Goal: Information Seeking & Learning: Understand process/instructions

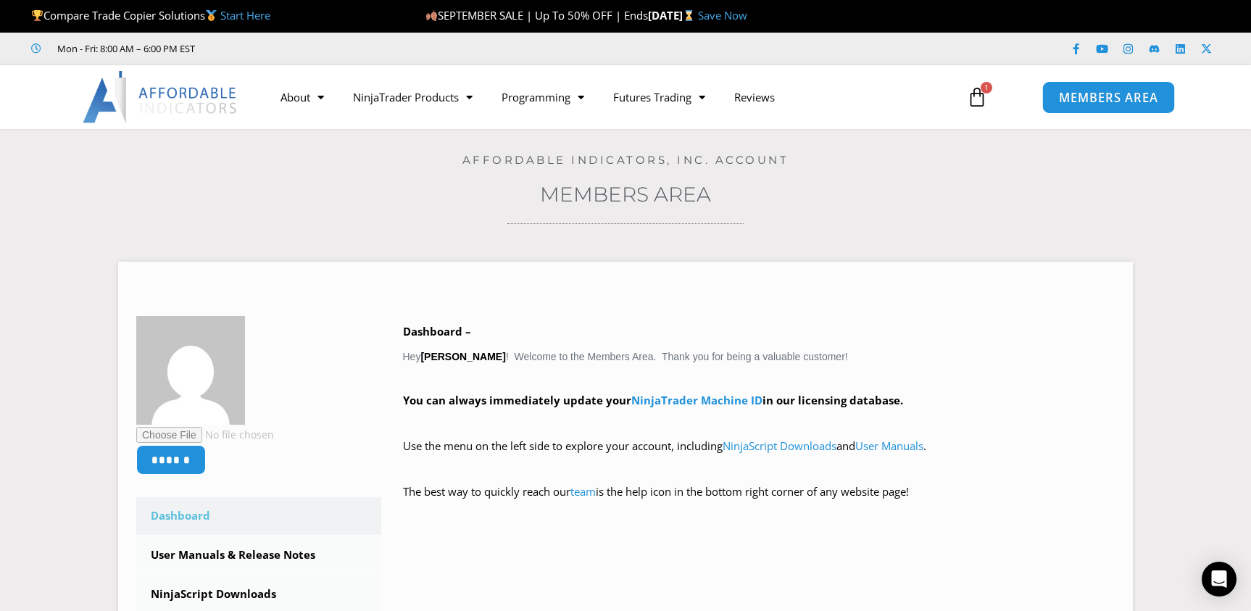
click at [1124, 106] on link "MEMBERS AREA" at bounding box center [1107, 96] width 133 height 33
click at [1085, 91] on span "MEMBERS AREA" at bounding box center [1107, 97] width 99 height 12
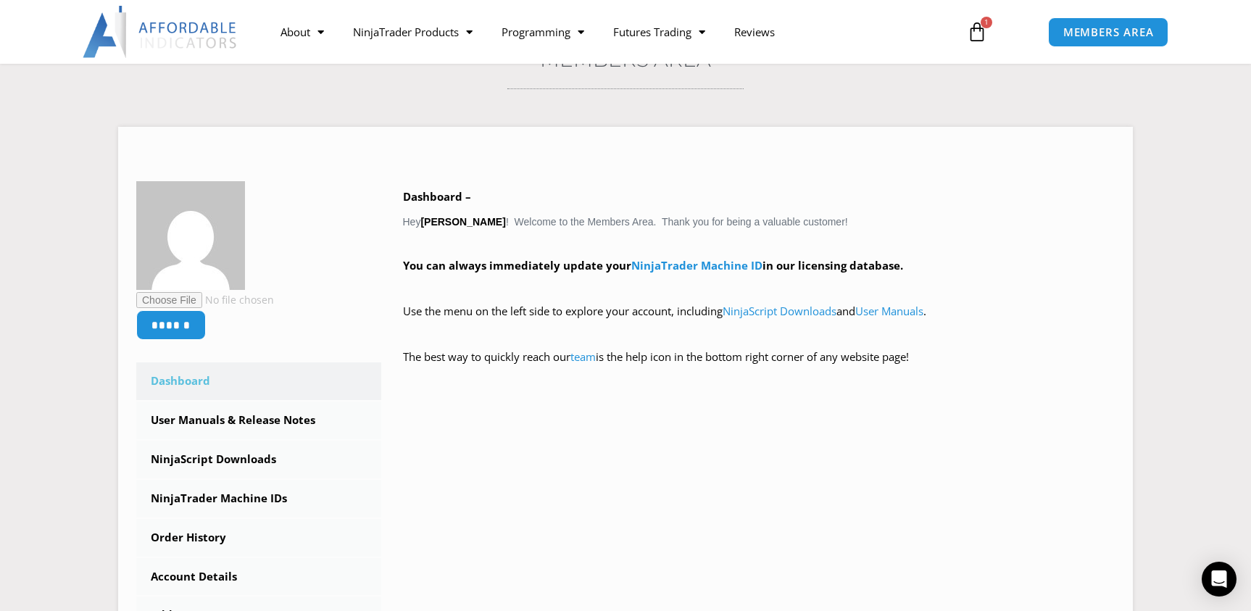
scroll to position [137, 0]
click at [1227, 580] on div "Open Intercom Messenger" at bounding box center [1219, 579] width 38 height 38
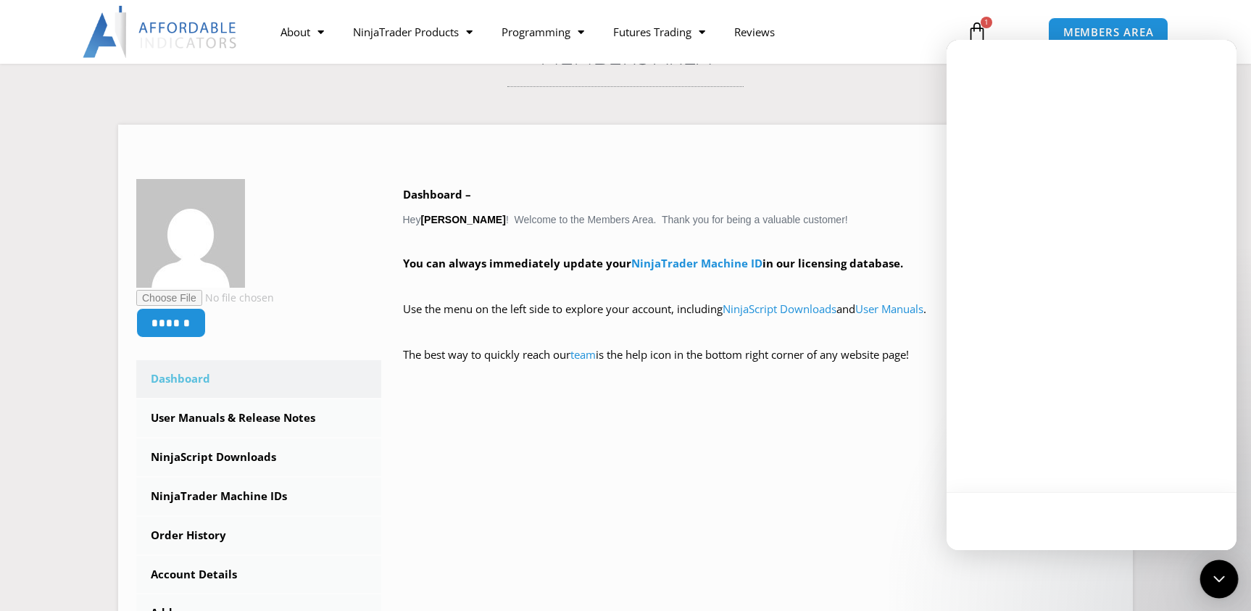
scroll to position [0, 0]
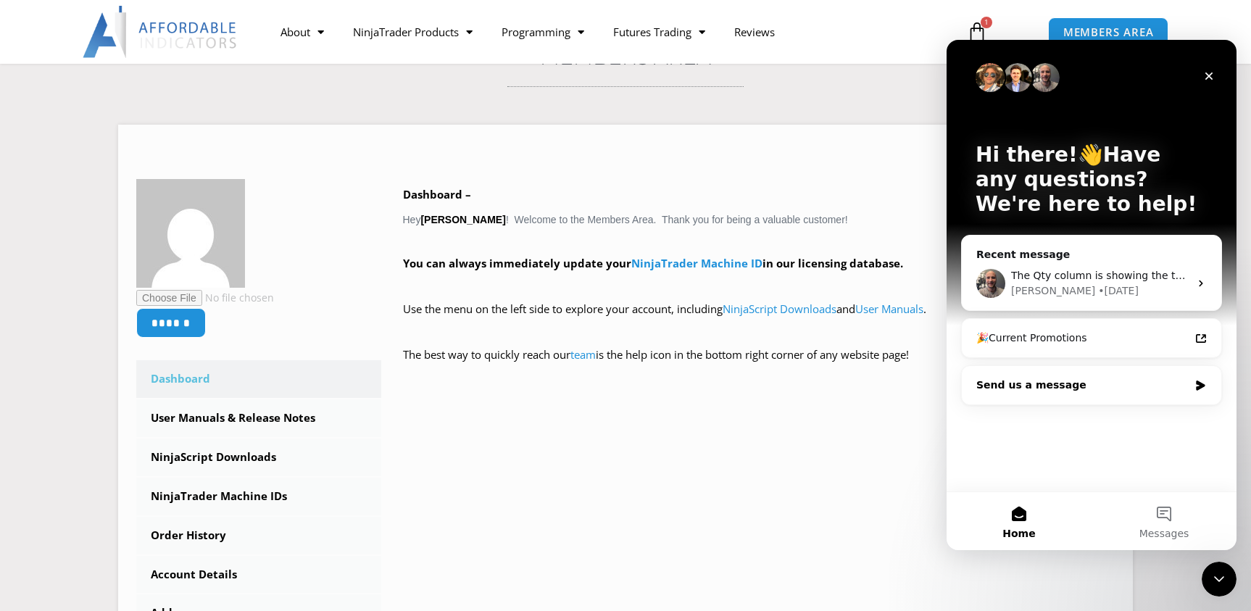
click at [1060, 385] on div "Send us a message" at bounding box center [1082, 384] width 212 height 15
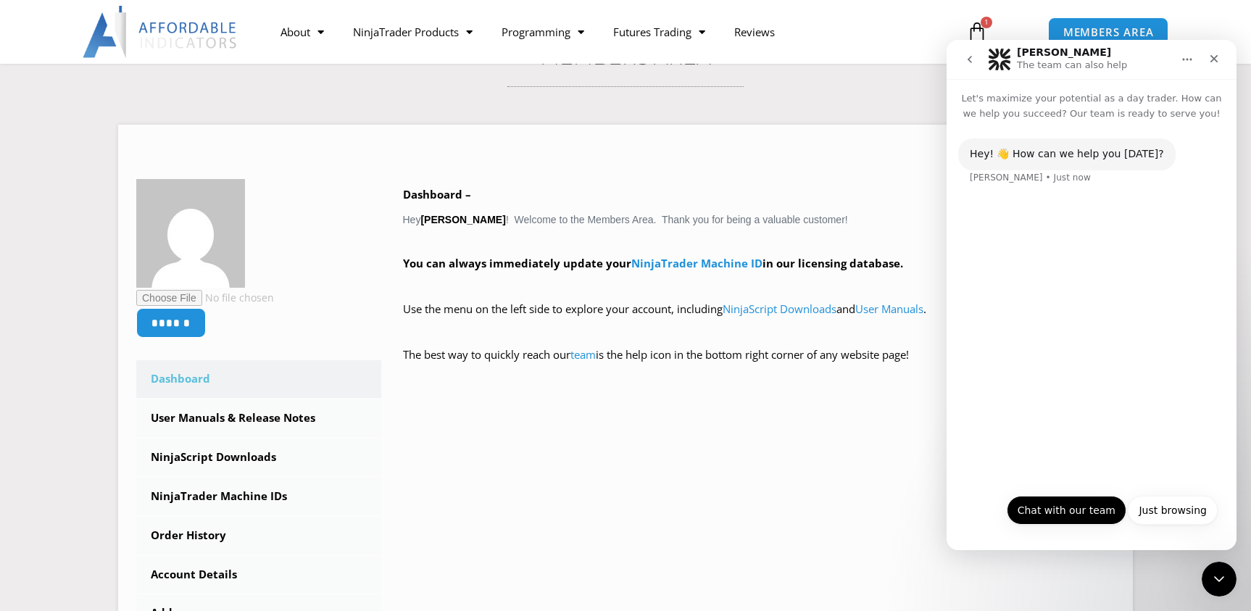
click at [1082, 501] on button "Chat with our team" at bounding box center [1066, 510] width 120 height 29
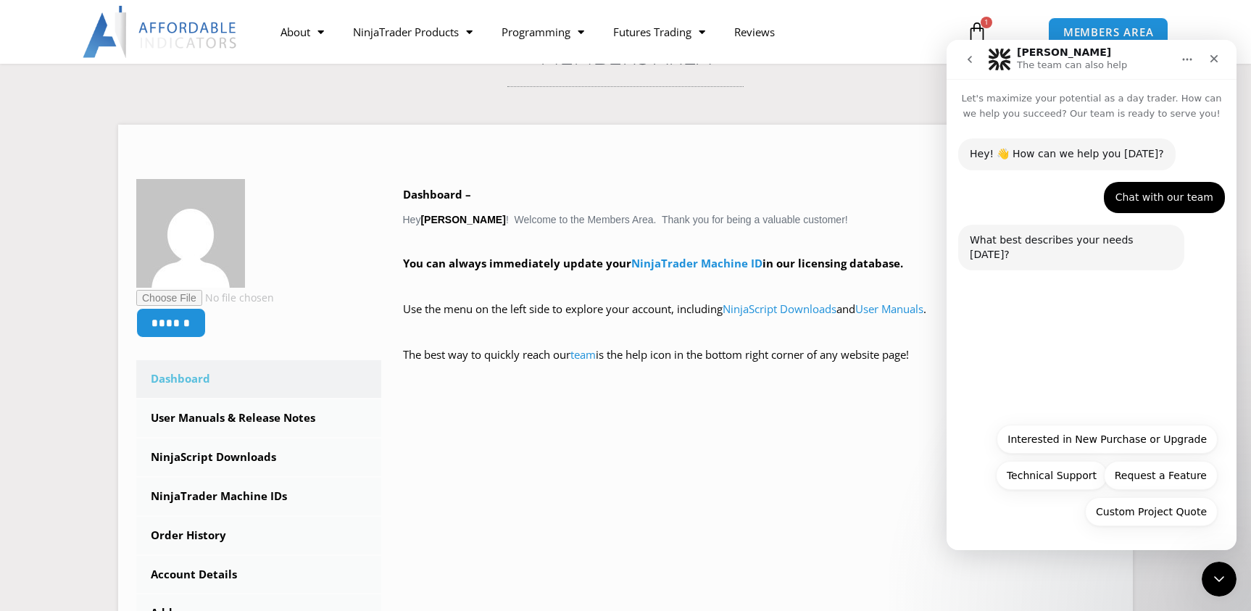
click at [1009, 282] on div "Solomon • Just now" at bounding box center [1029, 282] width 121 height 0
click at [1031, 220] on div "Chat with our team Bobby • Just now" at bounding box center [1091, 203] width 267 height 43
click at [1019, 252] on div "What best describes your needs today? Solomon • Just now" at bounding box center [1071, 248] width 226 height 46
click at [1014, 262] on div "What best describes your needs today? Solomon • Just now" at bounding box center [1091, 256] width 267 height 63
click at [1043, 282] on div "Solomon • Just now" at bounding box center [1029, 282] width 121 height 0
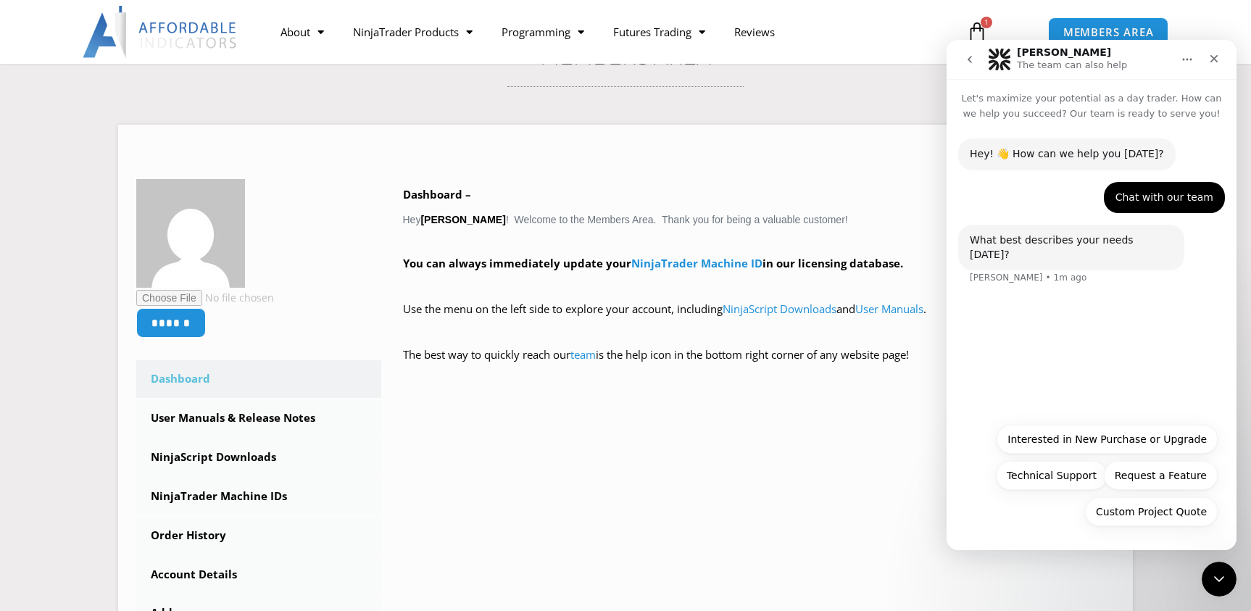
click at [1148, 240] on div "What best describes your needs today? Solomon • 1m ago" at bounding box center [1071, 248] width 226 height 46
click at [1162, 199] on div "Chat with our team" at bounding box center [1164, 198] width 98 height 14
click at [1125, 156] on div "Hey! 👋 How can we help you [DATE]?" at bounding box center [1066, 154] width 194 height 14
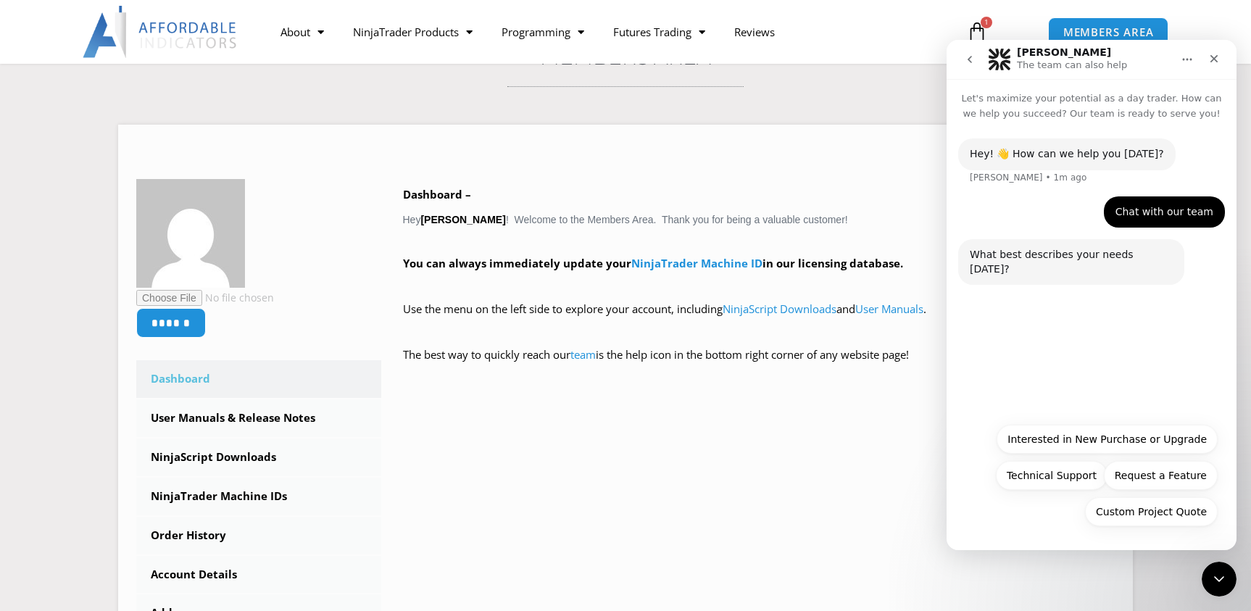
click at [1098, 178] on div "Hey! 👋 How can we help you today? Solomon • 1m ago" at bounding box center [1091, 167] width 267 height 58
click at [1151, 212] on div "Chat with our team" at bounding box center [1164, 212] width 98 height 14
click at [1222, 579] on icon "Close Intercom Messenger" at bounding box center [1216, 576] width 17 height 17
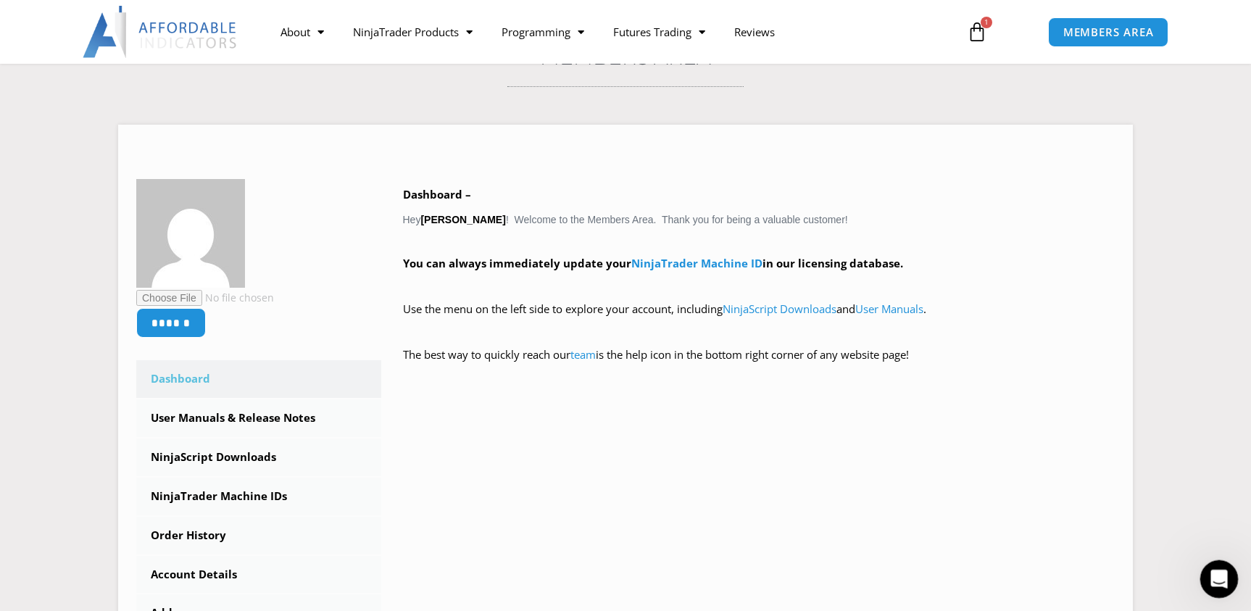
click at [1219, 579] on icon "Open Intercom Messenger" at bounding box center [1217, 577] width 24 height 24
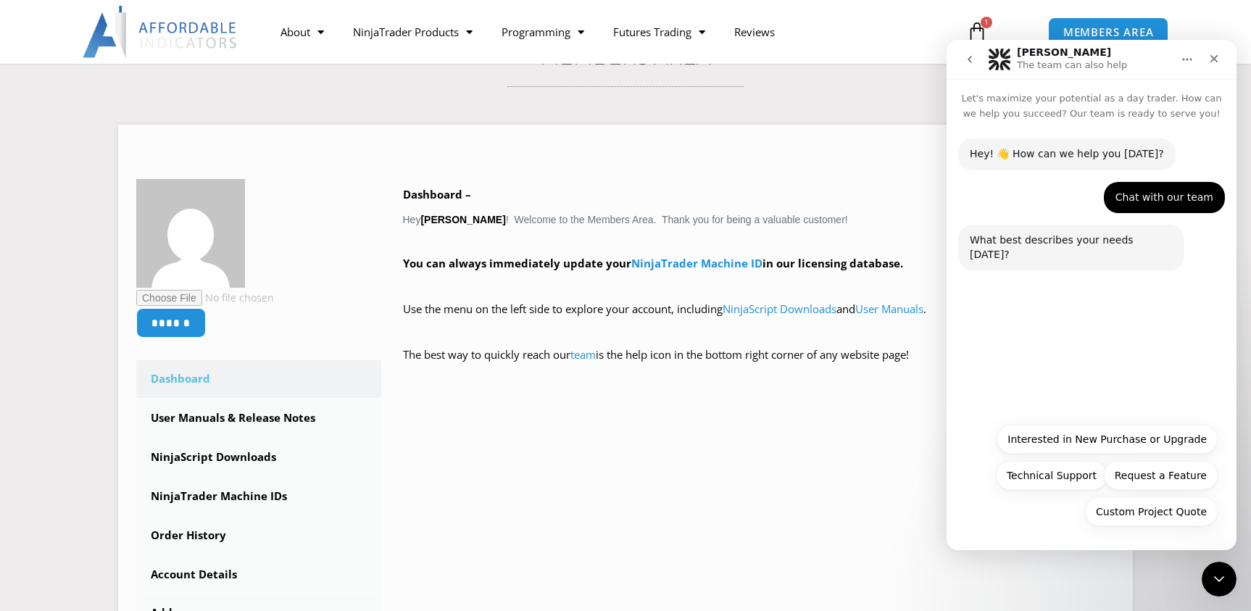
click at [1148, 148] on div "Hey! 👋 How can we help you today? Solomon • 2m ago" at bounding box center [1091, 159] width 267 height 43
click at [1082, 152] on div "Hey! 👋 How can we help you [DATE]?" at bounding box center [1066, 154] width 194 height 14
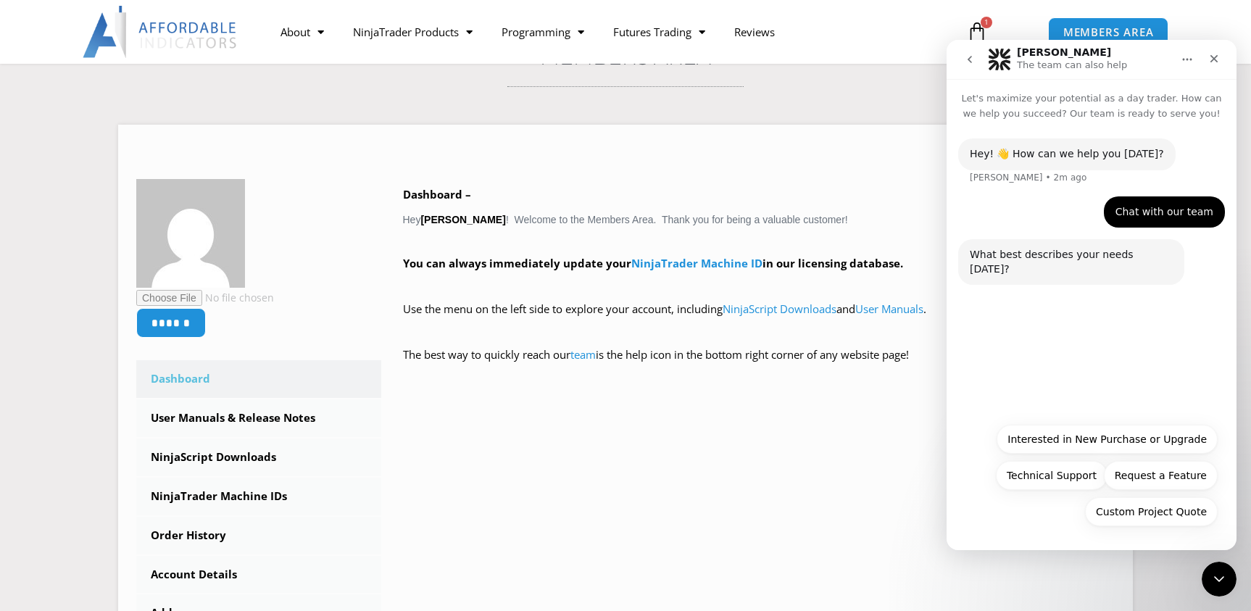
click at [1072, 176] on div "Hey! 👋 How can we help you today? Solomon • 2m ago" at bounding box center [1091, 167] width 267 height 58
click at [1166, 215] on div "Chat with our team" at bounding box center [1164, 212] width 98 height 14
click at [1051, 113] on p "Let's maximize your potential as a day trader. How can we help you succeed? Our…" at bounding box center [1091, 100] width 290 height 42
click at [1000, 268] on div "What best describes your needs today? Solomon • 2m ago" at bounding box center [1071, 262] width 226 height 46
click at [1067, 475] on button "Technical Support" at bounding box center [1051, 475] width 112 height 29
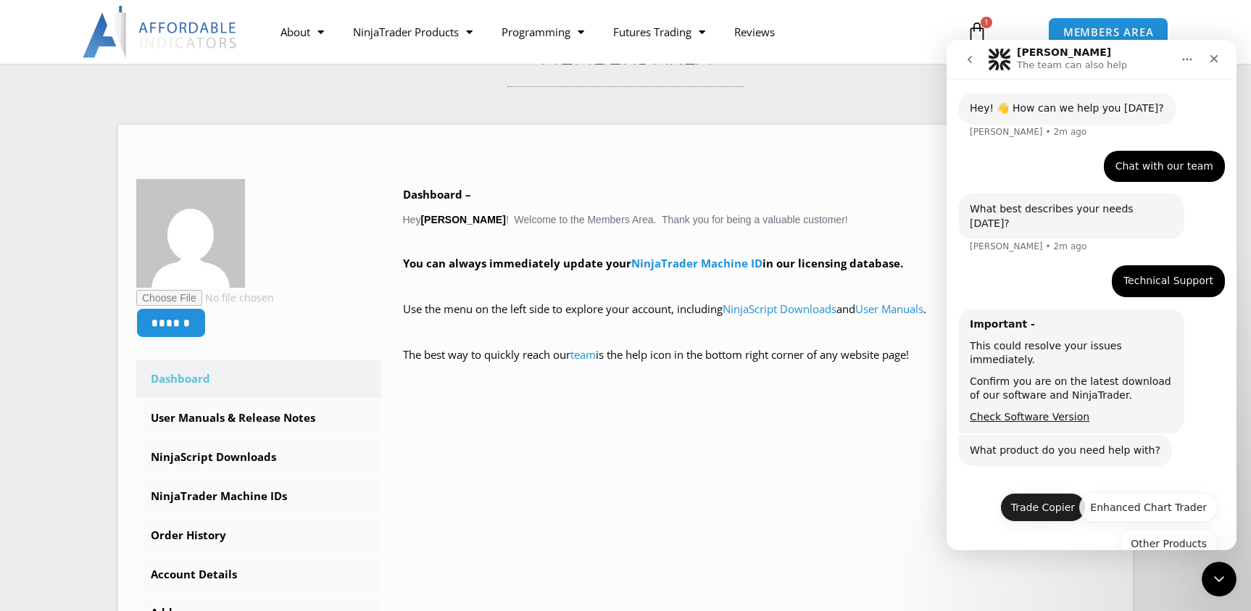
scroll to position [49, 0]
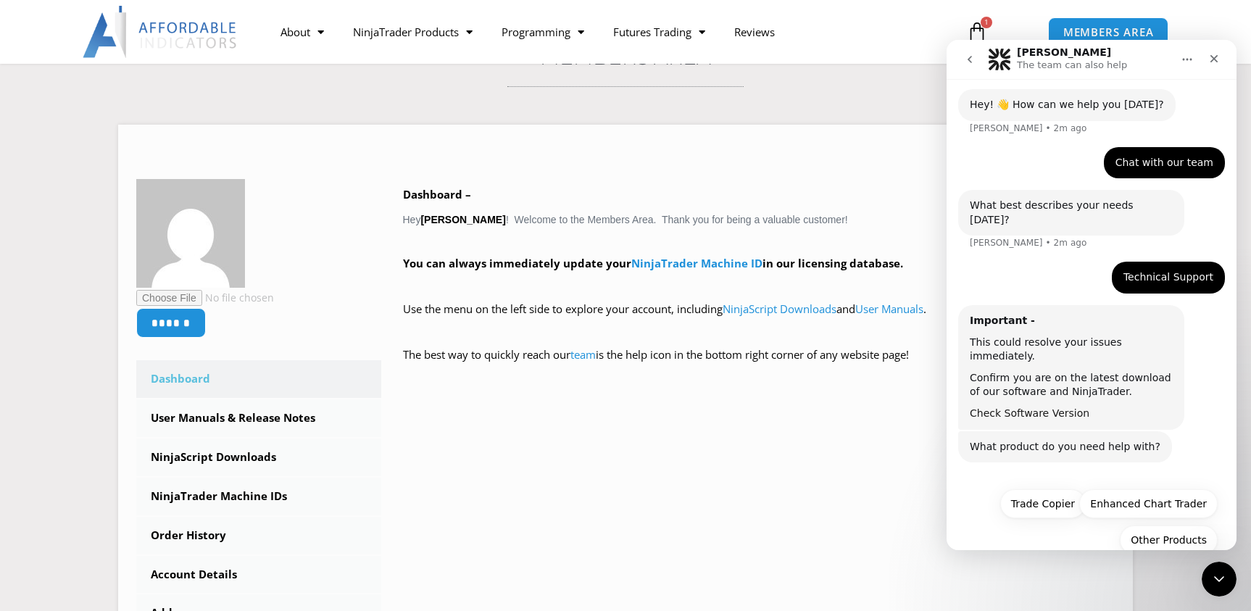
click at [1035, 407] on link "Check Software Version" at bounding box center [1029, 413] width 120 height 12
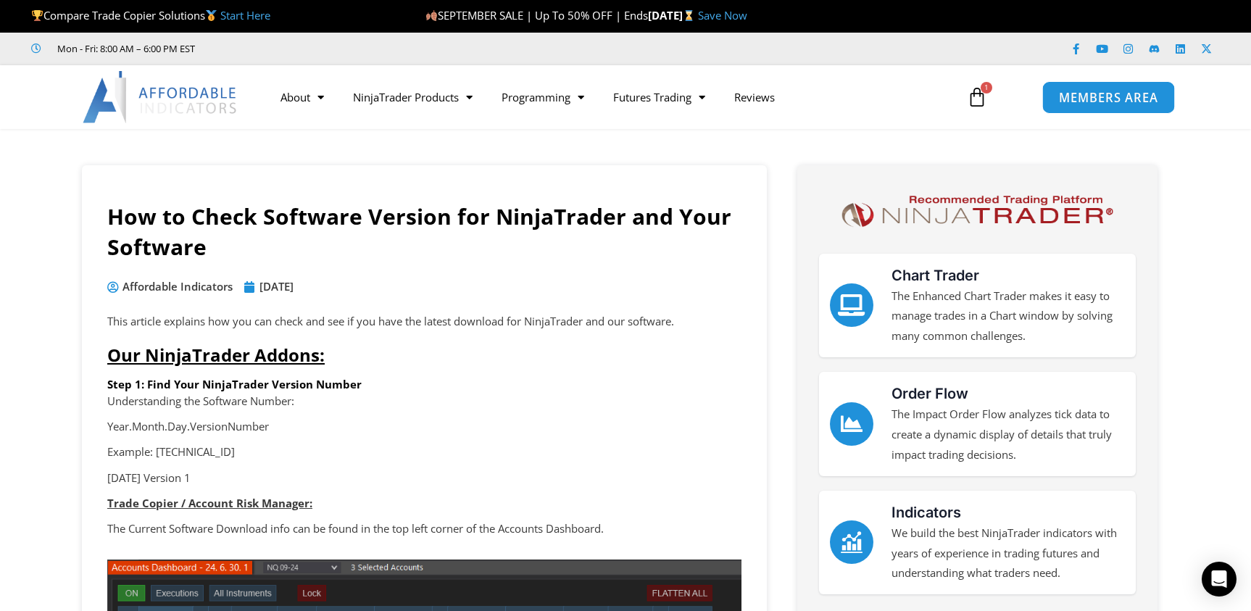
click at [1125, 103] on span "MEMBERS AREA" at bounding box center [1107, 97] width 99 height 12
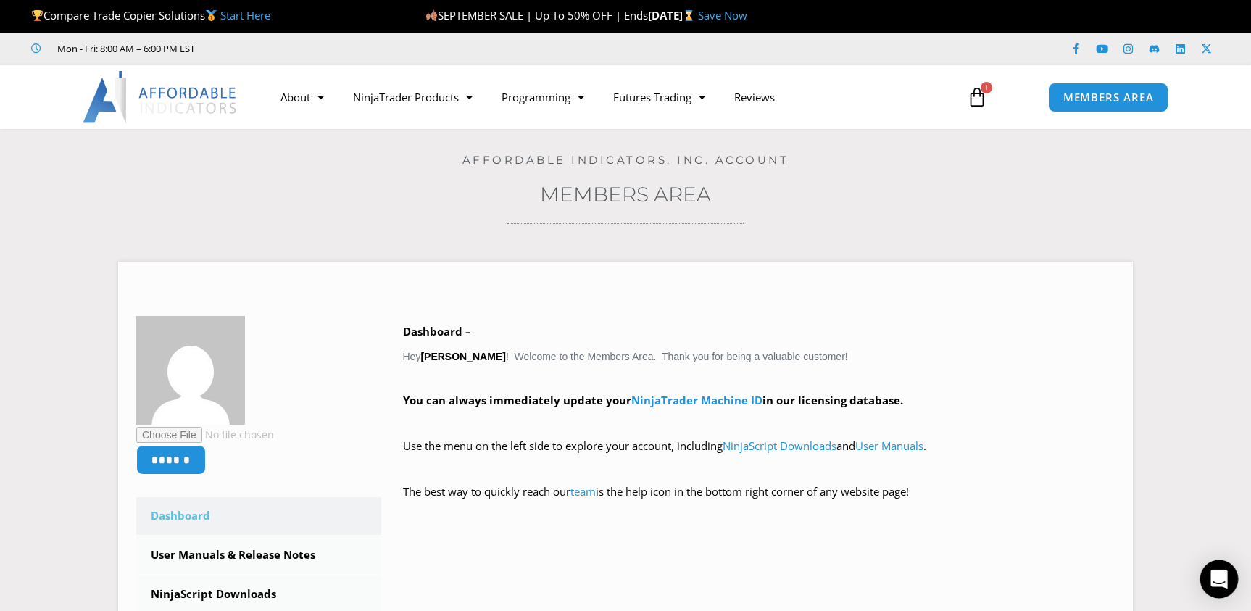
click at [1216, 578] on icon "Open Intercom Messenger" at bounding box center [1218, 578] width 17 height 19
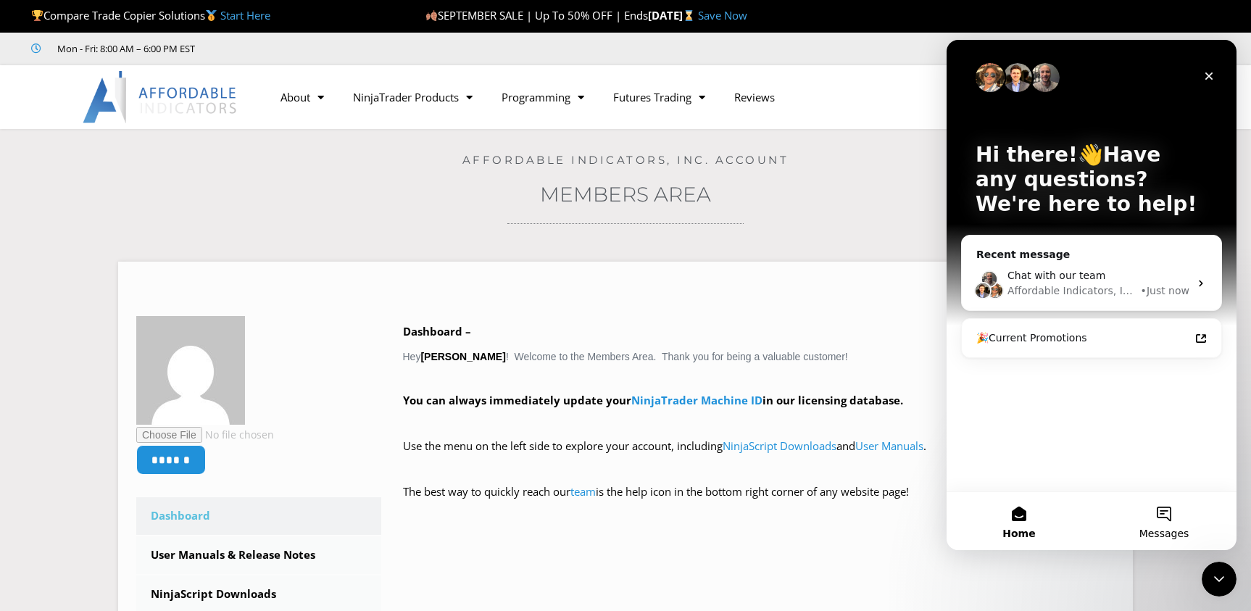
click at [1172, 528] on span "Messages" at bounding box center [1164, 533] width 50 height 10
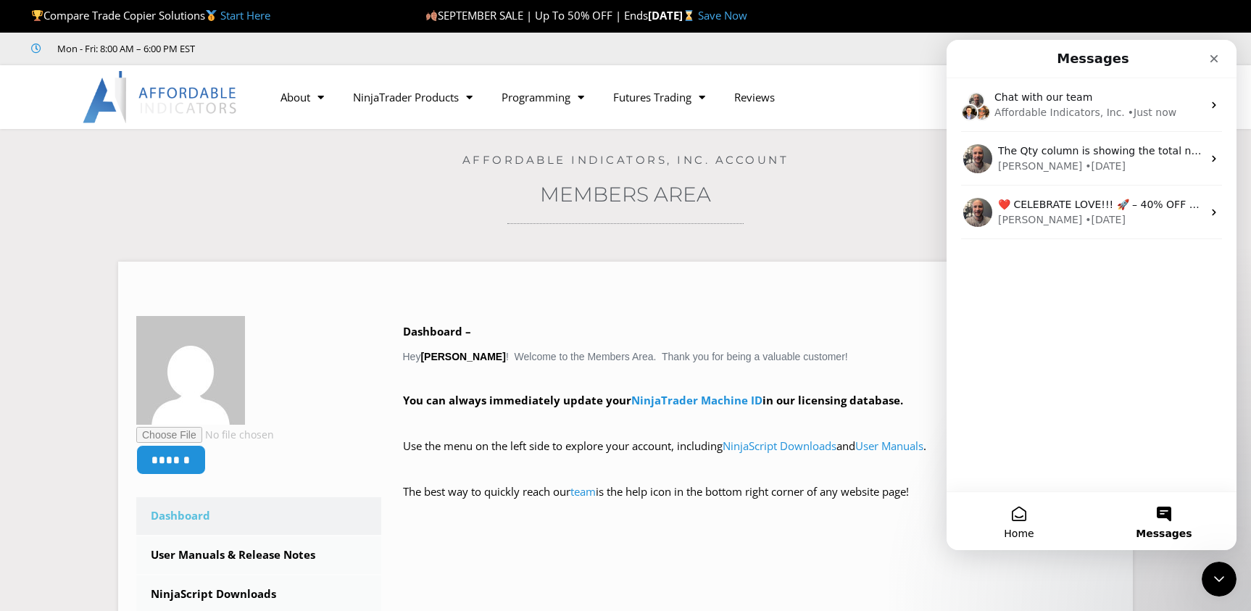
click at [1022, 521] on button "Home" at bounding box center [1018, 521] width 145 height 58
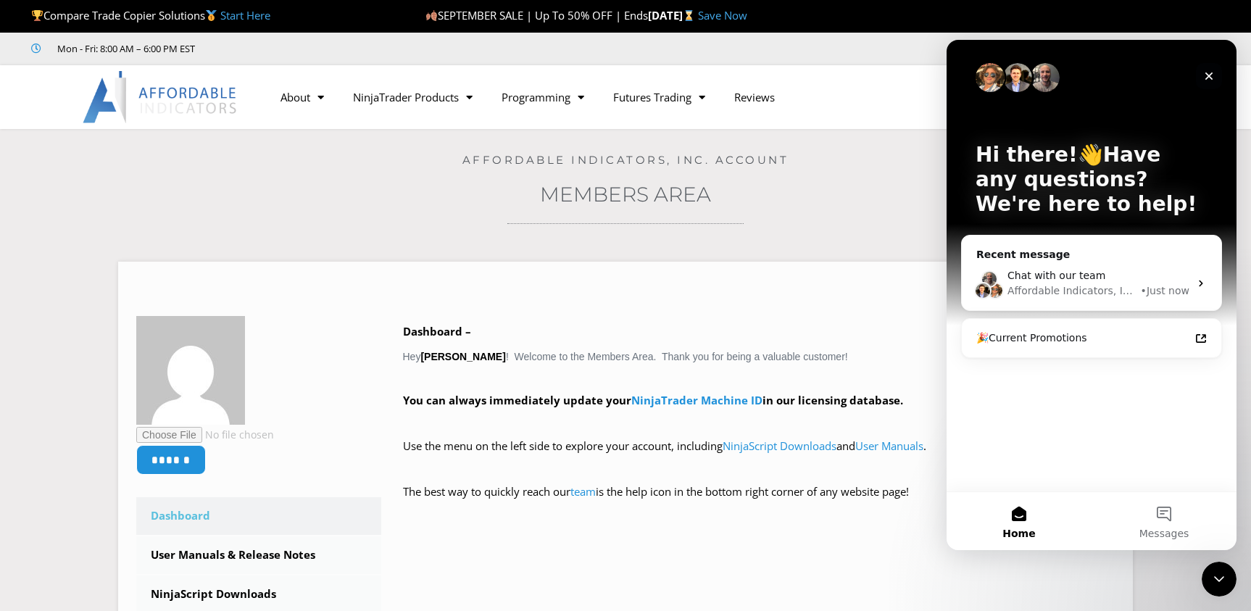
click at [1208, 76] on icon "Close" at bounding box center [1209, 76] width 8 height 8
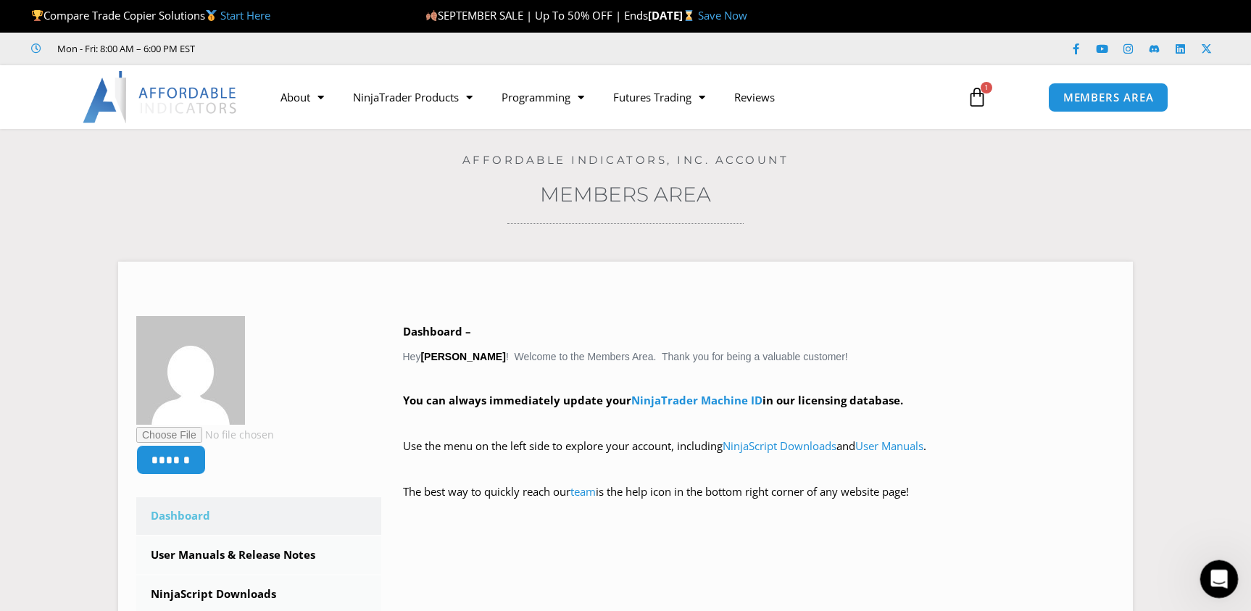
click at [1219, 575] on icon "Open Intercom Messenger" at bounding box center [1217, 577] width 24 height 24
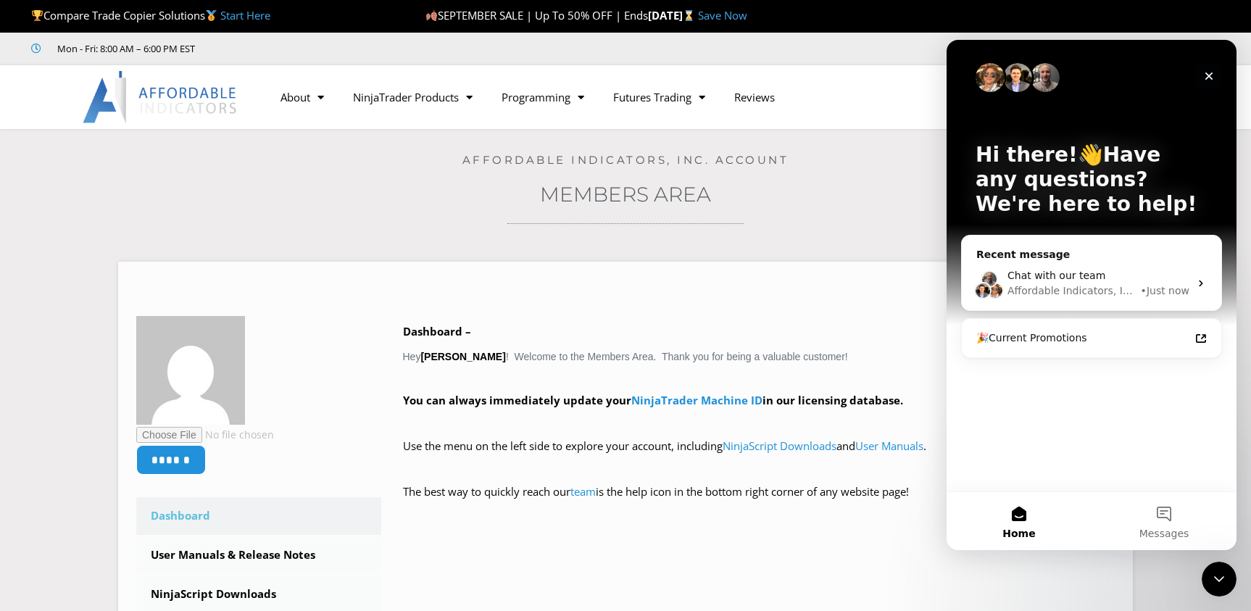
click at [1214, 72] on icon "Close" at bounding box center [1209, 76] width 12 height 12
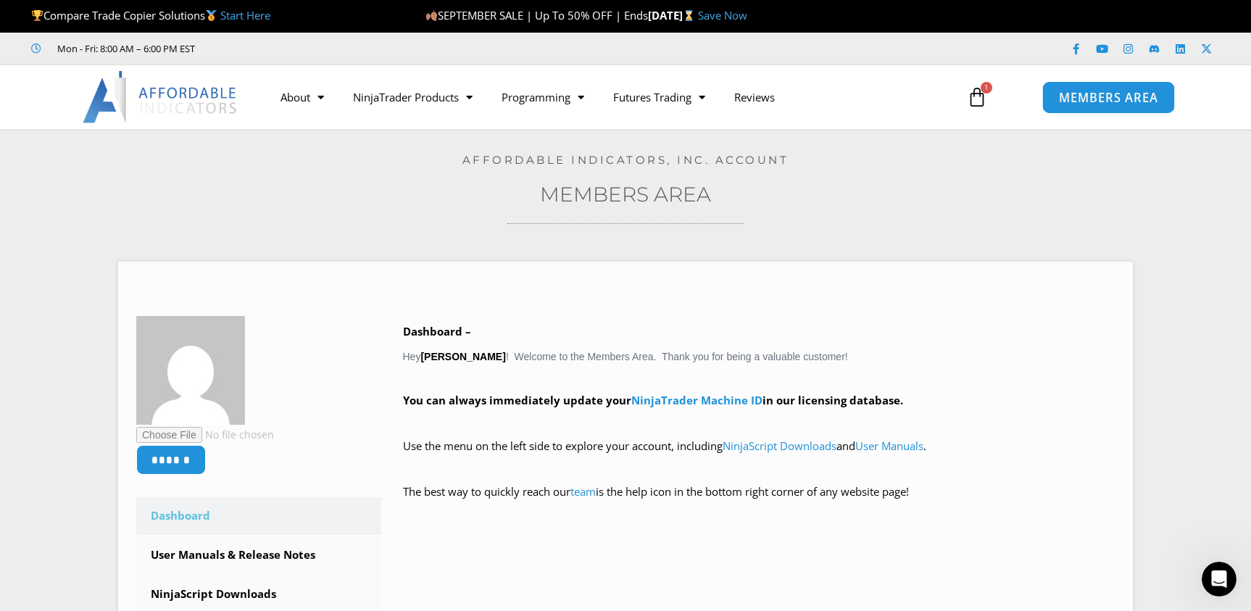
click at [1111, 99] on span "MEMBERS AREA" at bounding box center [1107, 97] width 99 height 12
click at [1214, 577] on icon "Open Intercom Messenger" at bounding box center [1218, 578] width 17 height 19
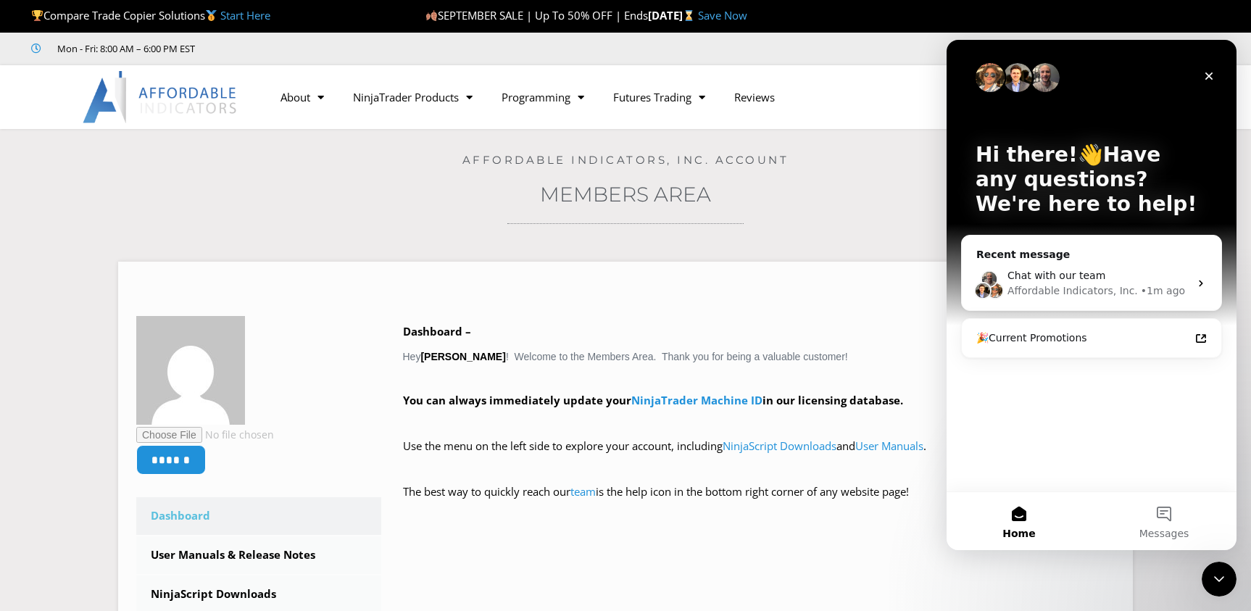
click at [1020, 510] on button "Home" at bounding box center [1018, 521] width 145 height 58
click at [1170, 514] on button "Messages" at bounding box center [1163, 521] width 145 height 58
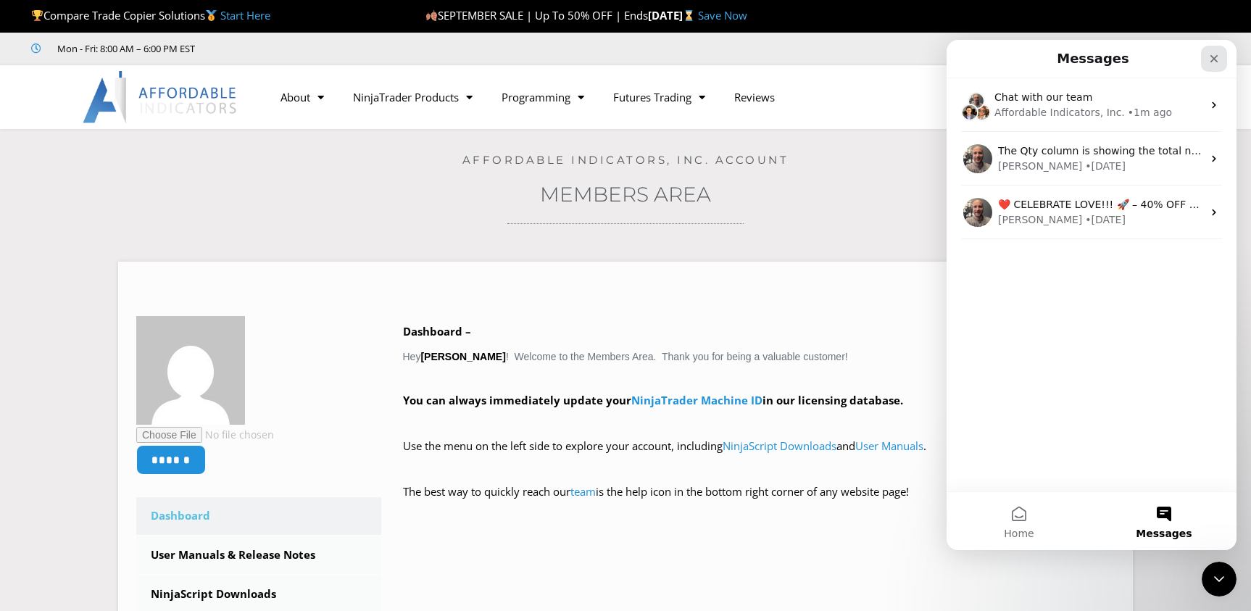
click at [1216, 57] on icon "Close" at bounding box center [1214, 59] width 8 height 8
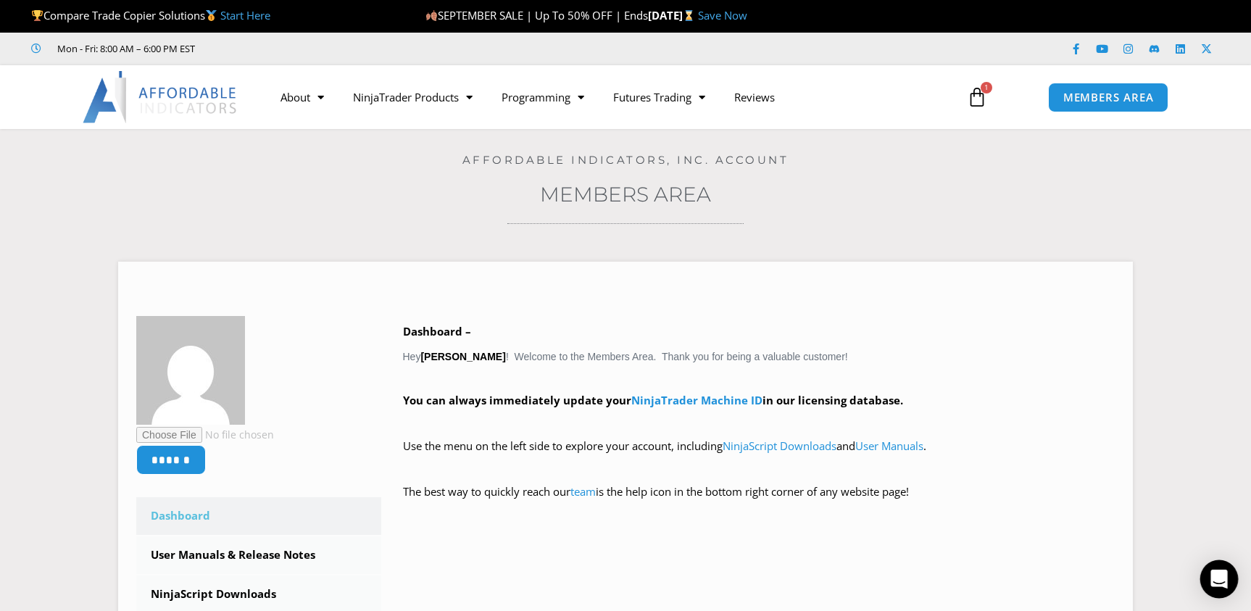
click at [1224, 576] on icon "Open Intercom Messenger" at bounding box center [1218, 578] width 17 height 19
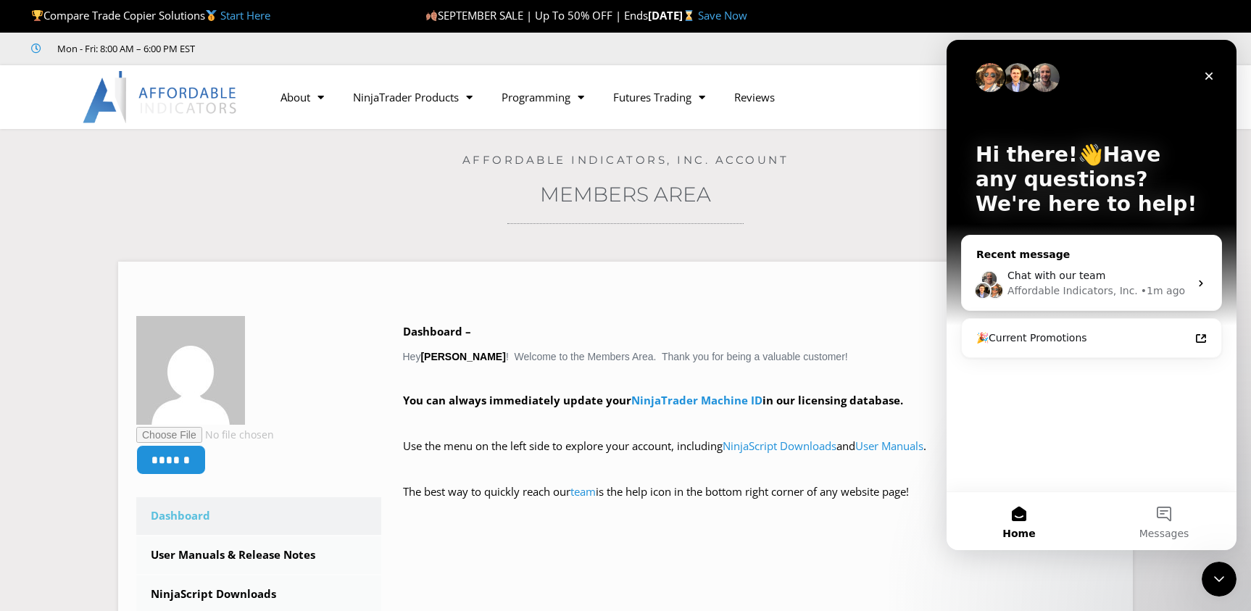
click at [1205, 282] on icon "Intercom messenger" at bounding box center [1201, 283] width 12 height 12
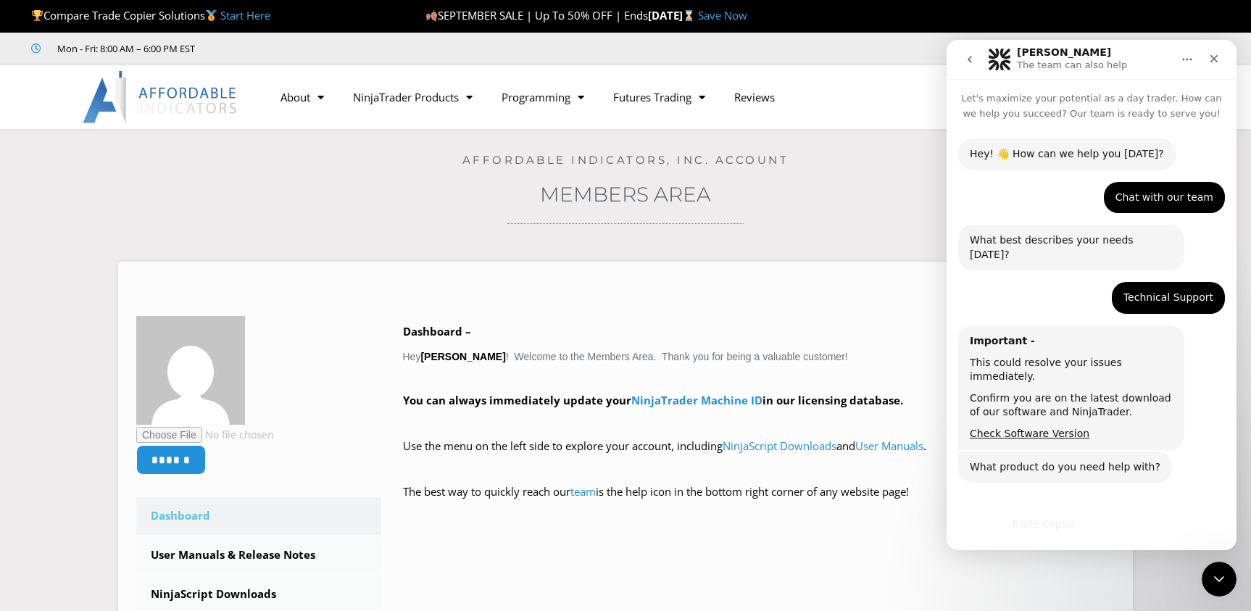
scroll to position [20, 0]
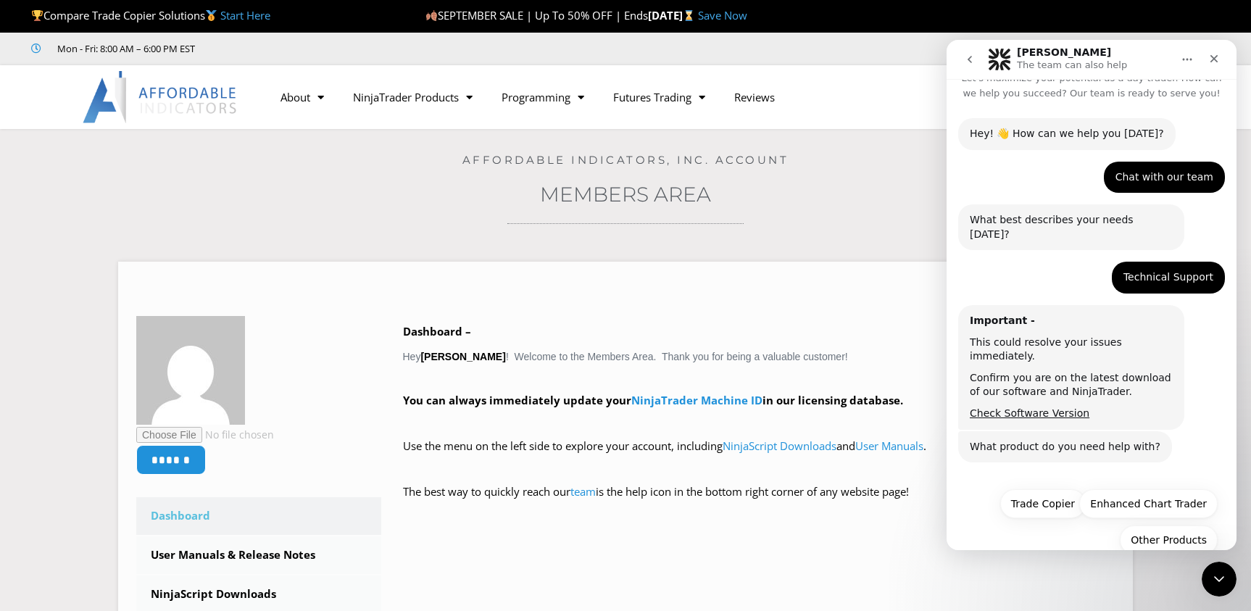
click at [1189, 270] on div "Technical Support" at bounding box center [1168, 277] width 90 height 14
click at [1219, 575] on icon "Close Intercom Messenger" at bounding box center [1216, 577] width 10 height 6
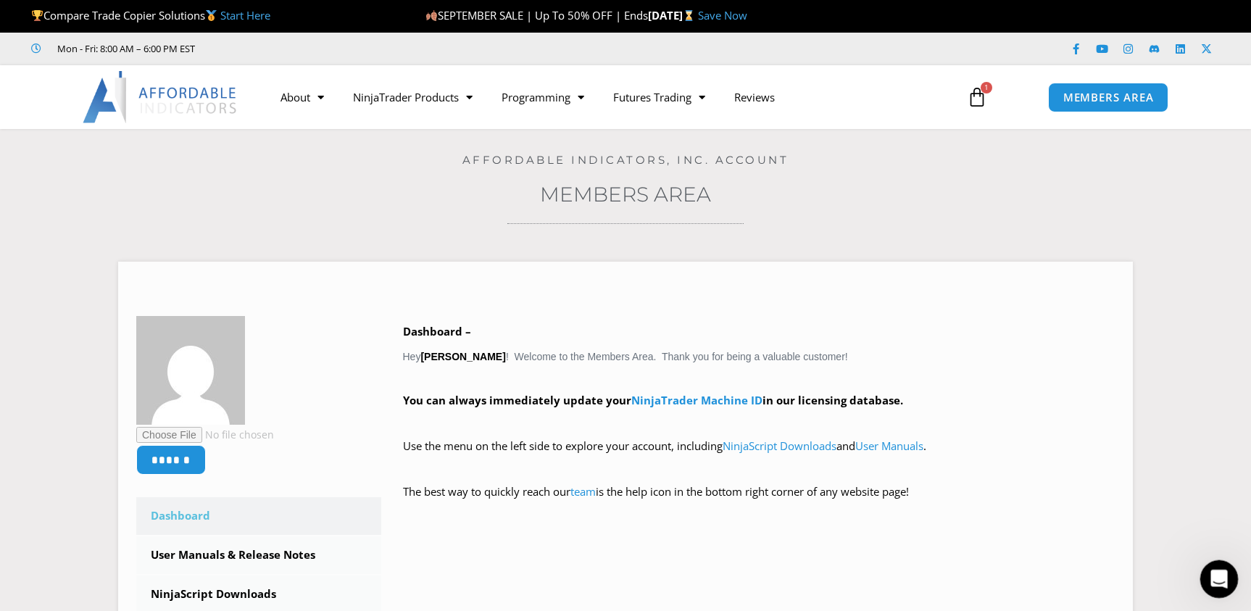
click at [1219, 575] on icon "Open Intercom Messenger" at bounding box center [1217, 577] width 24 height 24
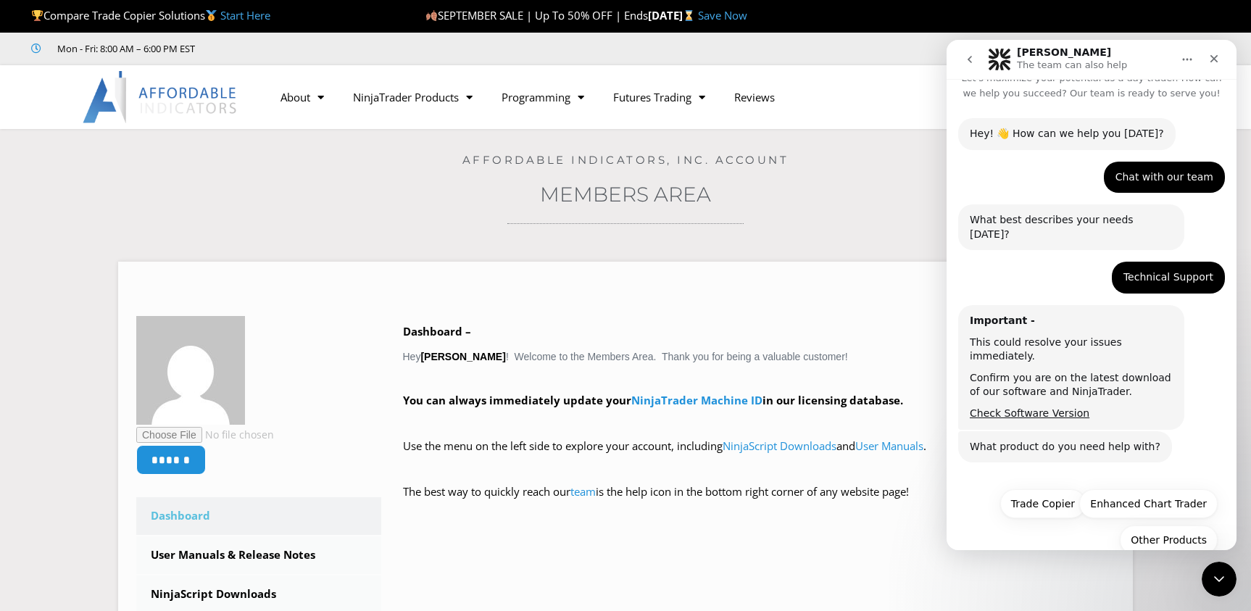
click at [1172, 270] on div "Technical Support" at bounding box center [1168, 277] width 90 height 14
click at [1022, 314] on b "Important -" at bounding box center [1001, 320] width 65 height 12
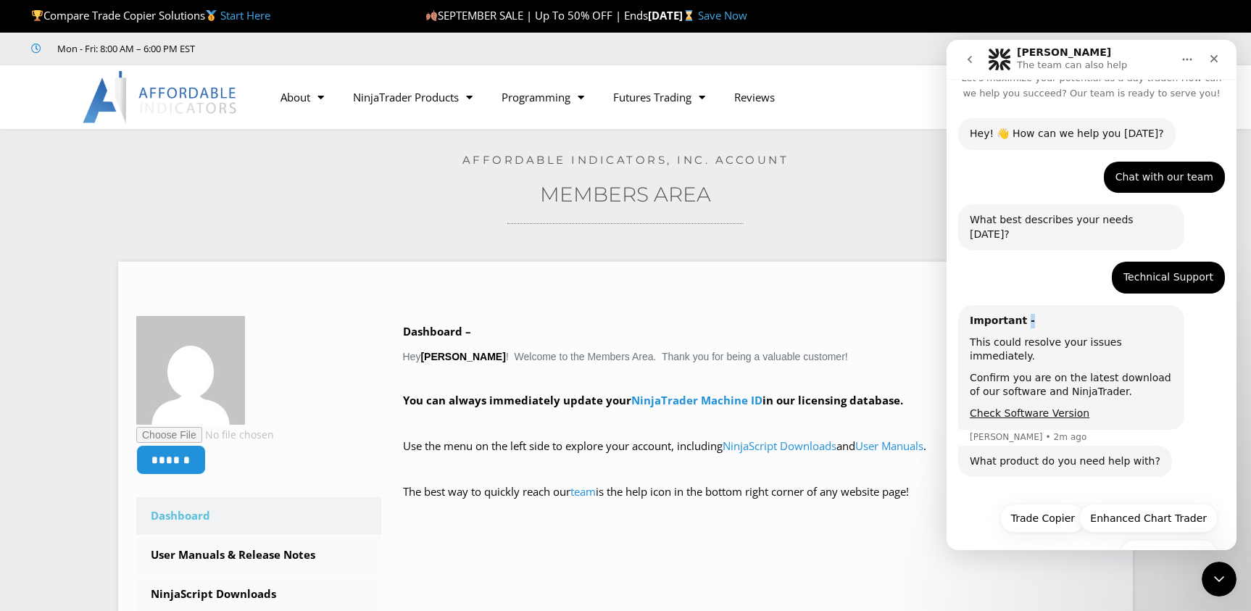
scroll to position [35, 0]
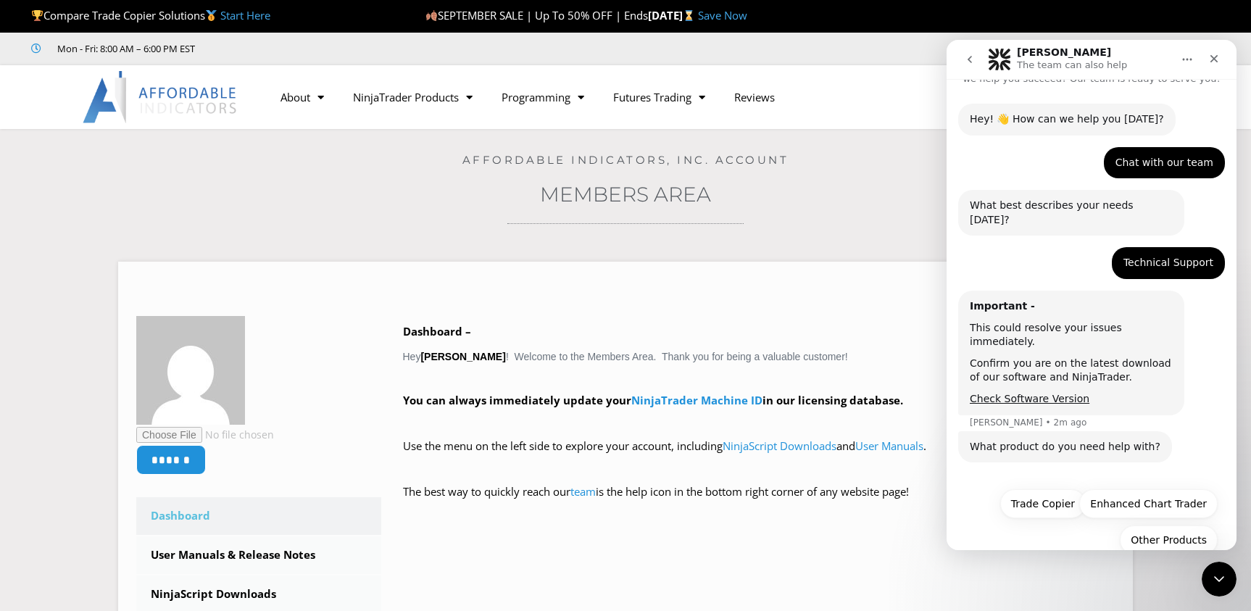
click at [1164, 164] on div "Chat with our team" at bounding box center [1164, 163] width 98 height 14
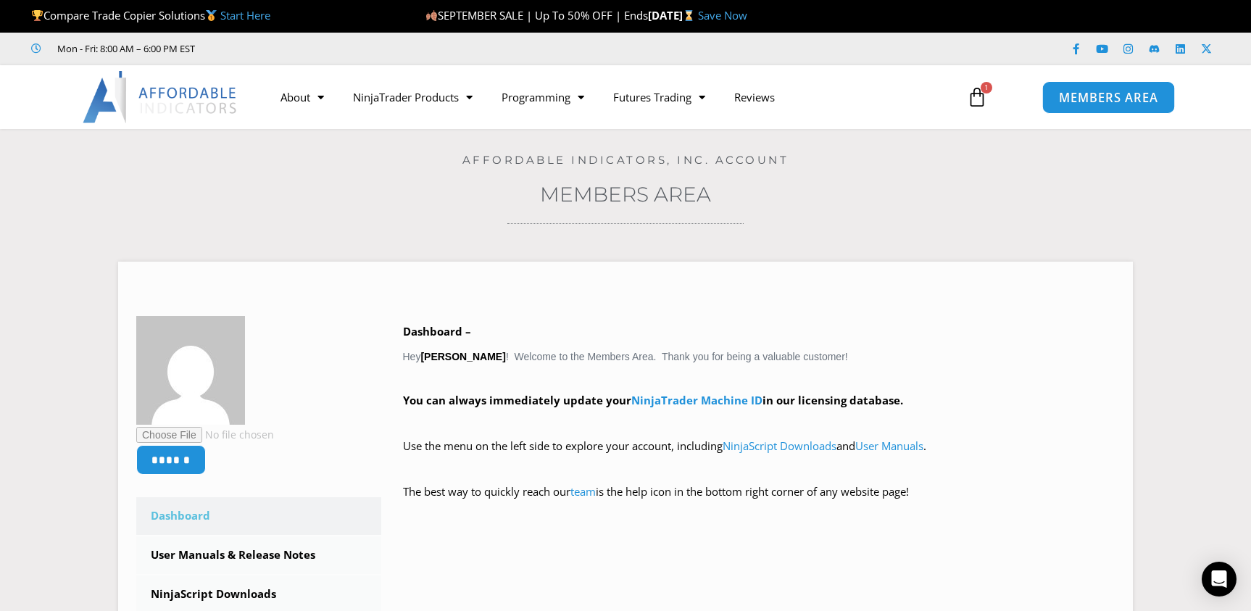
click at [1116, 93] on span "MEMBERS AREA" at bounding box center [1107, 97] width 99 height 12
click at [1223, 580] on icon "Open Intercom Messenger" at bounding box center [1218, 578] width 17 height 19
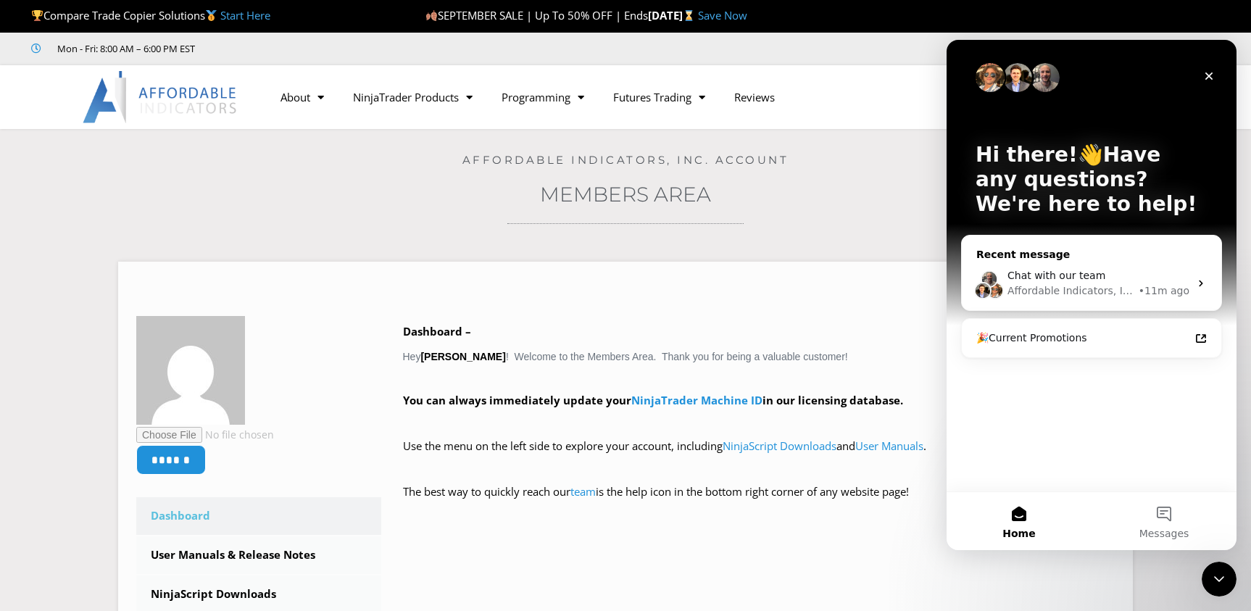
click at [1205, 281] on icon "Intercom messenger" at bounding box center [1201, 283] width 12 height 12
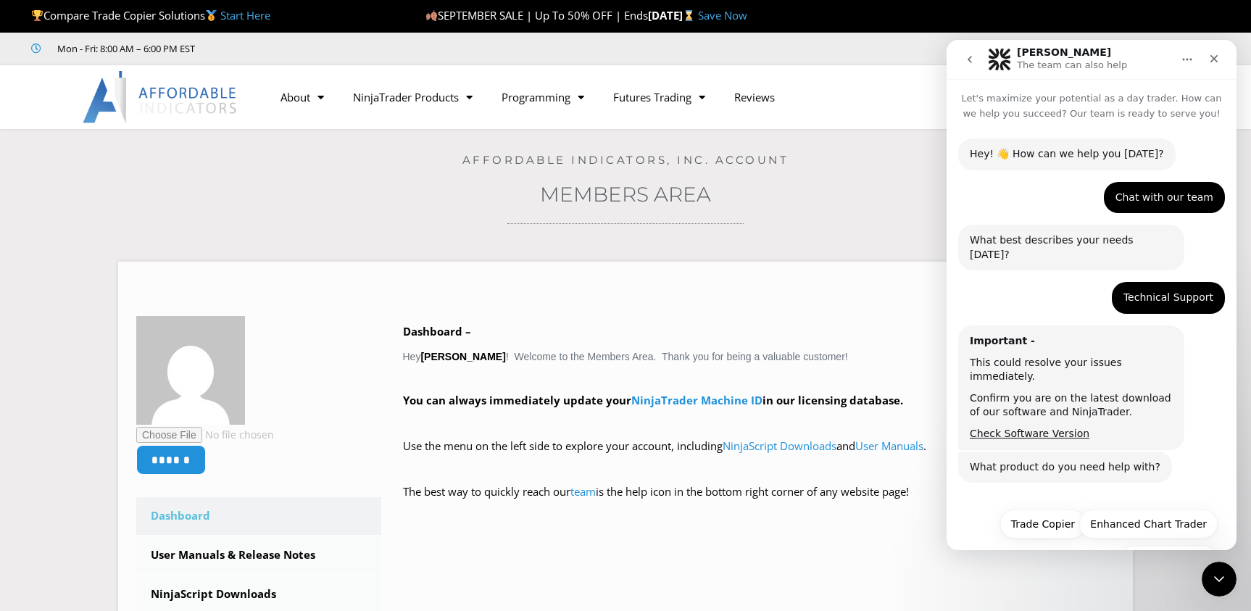
click at [1183, 56] on icon "Home" at bounding box center [1187, 60] width 12 height 12
click at [1166, 291] on div "Technical Support" at bounding box center [1168, 298] width 90 height 14
click at [1097, 334] on div "Important -" at bounding box center [1070, 341] width 203 height 14
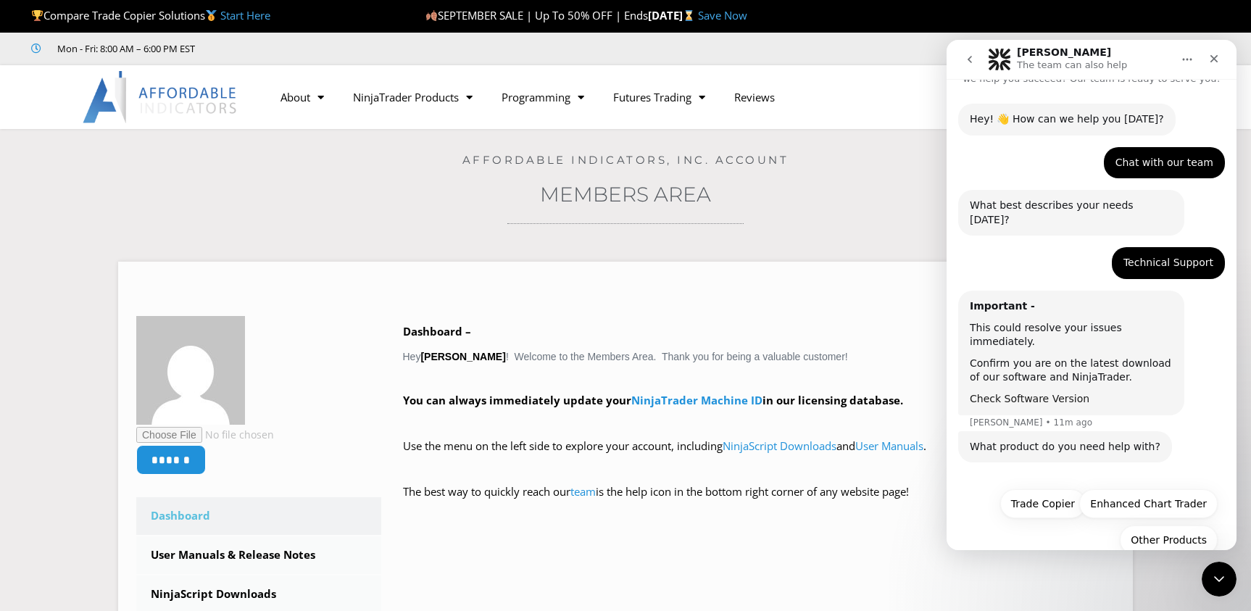
click at [1048, 393] on link "Check Software Version" at bounding box center [1029, 399] width 120 height 12
